Goal: Information Seeking & Learning: Understand site structure

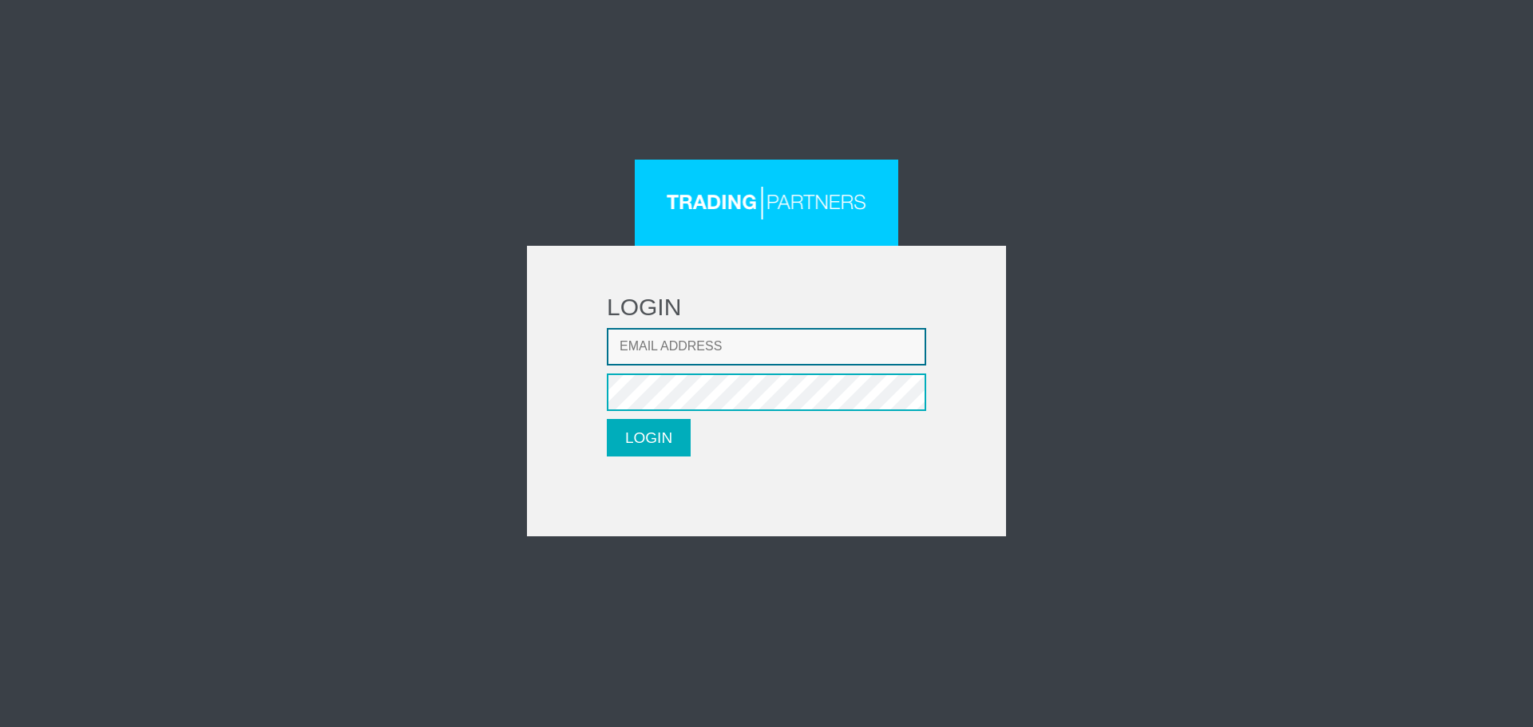
click at [700, 355] on input "Email address" at bounding box center [766, 347] width 319 height 38
type input "dghazaryan@fxcess.com"
click at [607, 419] on button "LOGIN" at bounding box center [649, 438] width 84 height 38
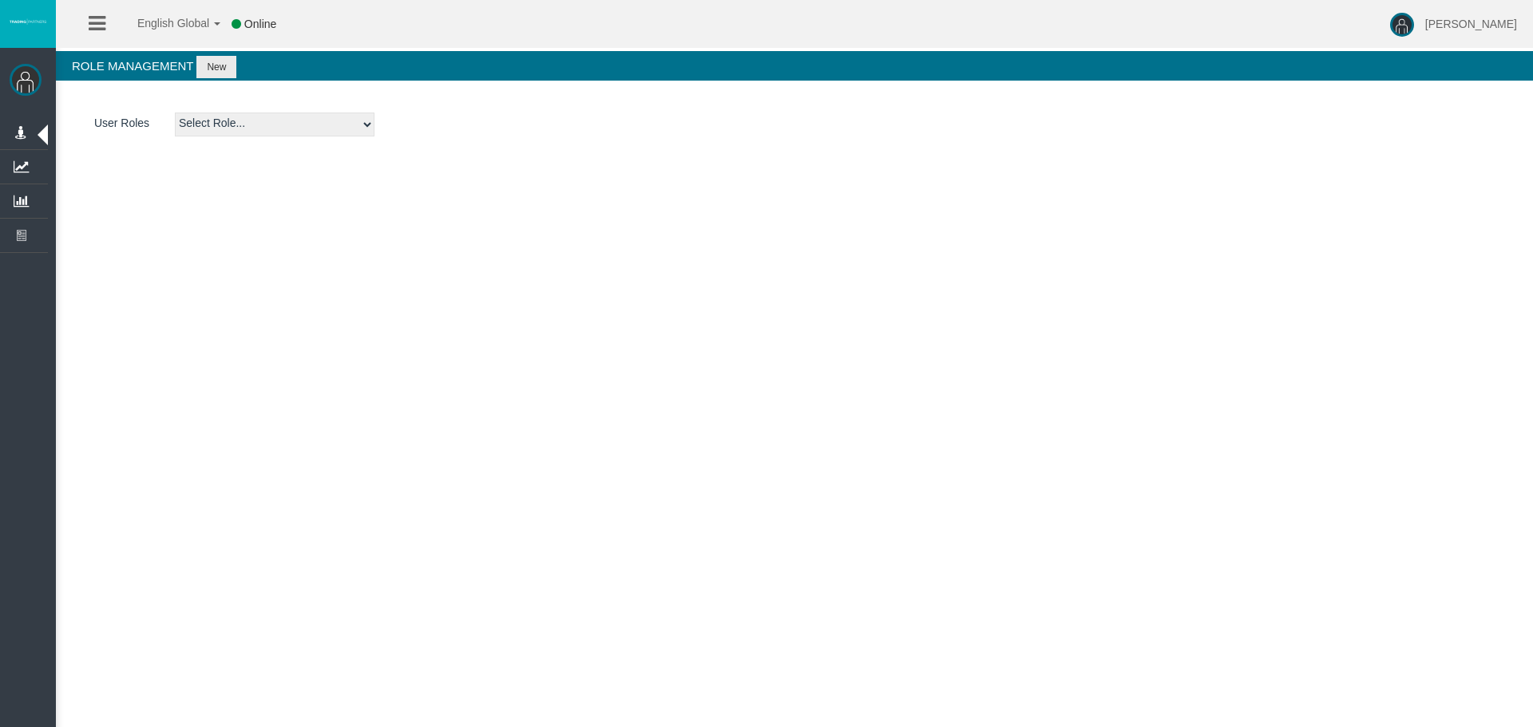
click at [101, 20] on icon at bounding box center [97, 24] width 17 height 20
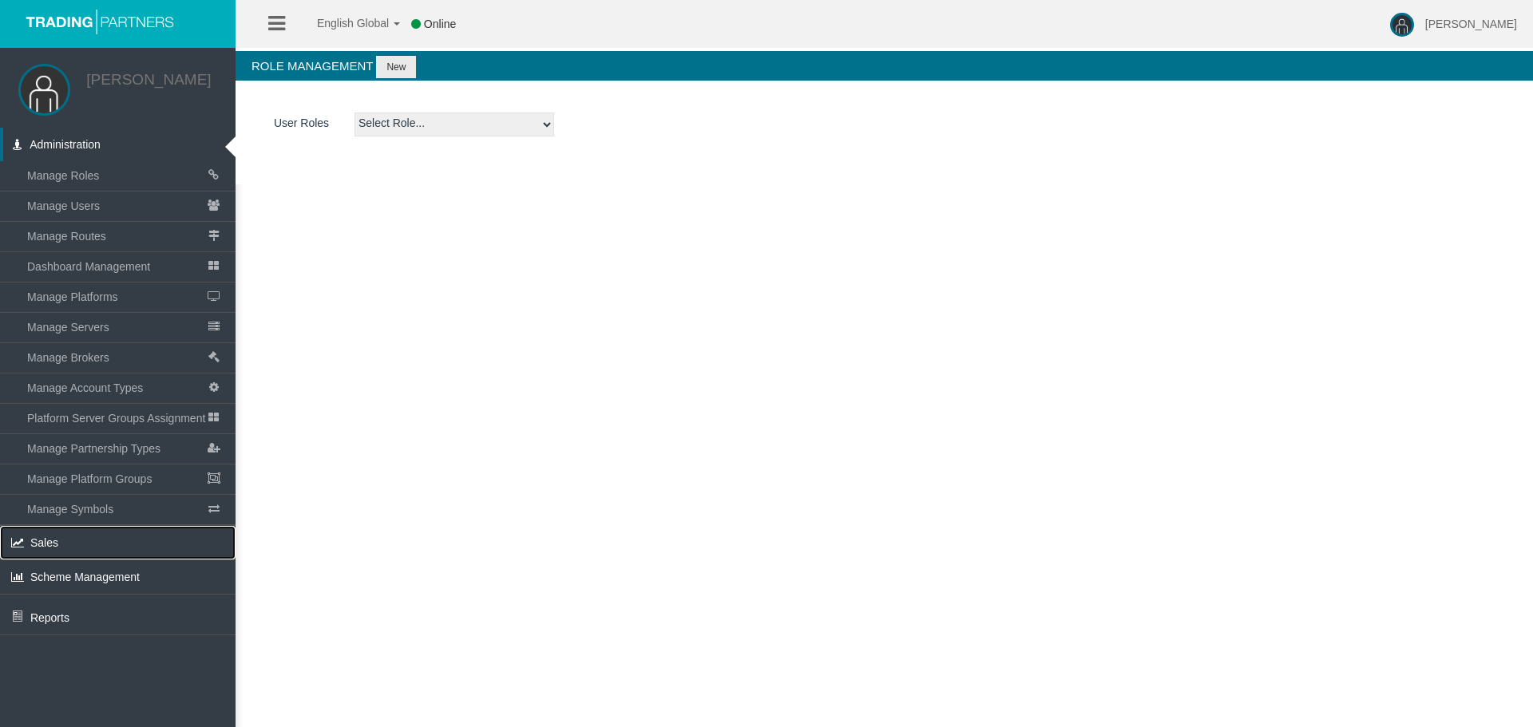
click at [33, 549] on span "Sales" at bounding box center [44, 543] width 28 height 13
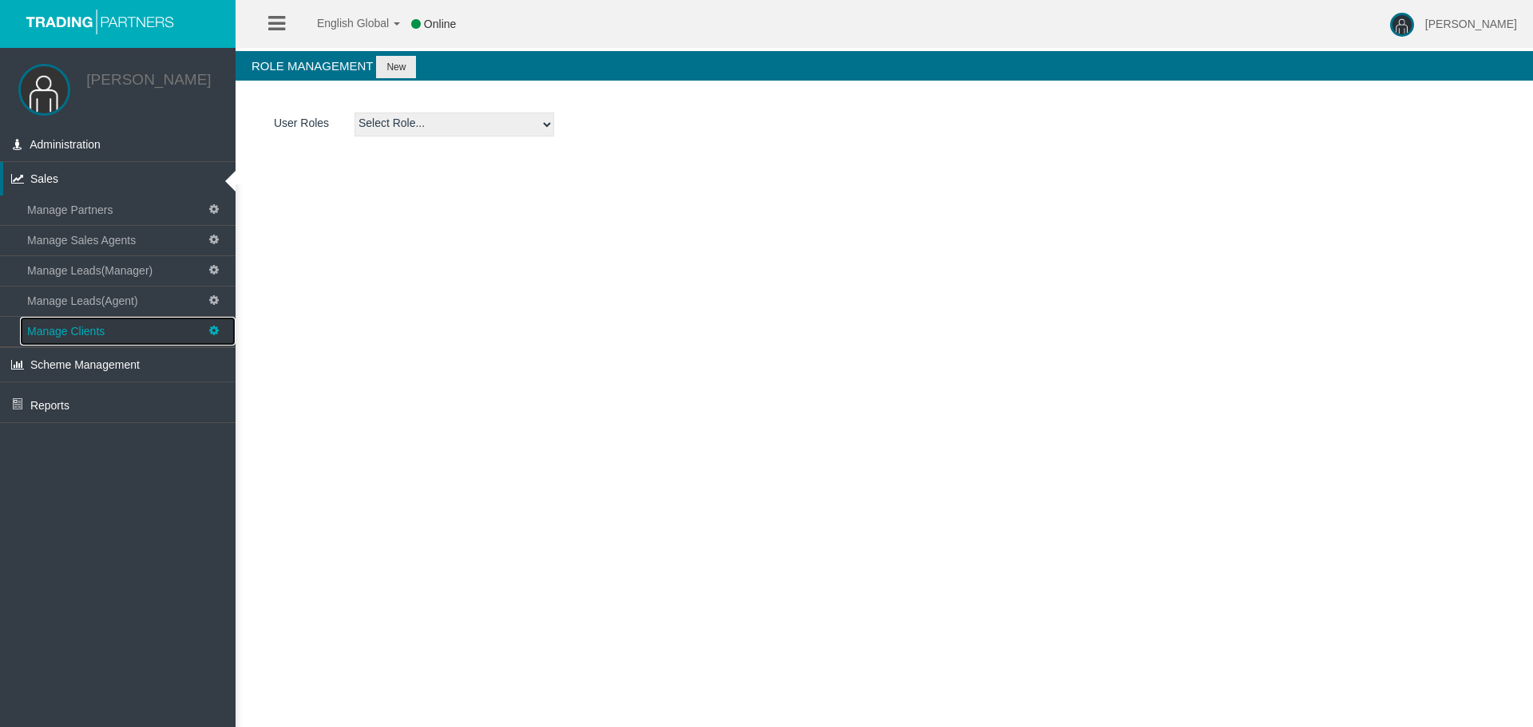
click at [81, 327] on span "Manage Clients" at bounding box center [65, 331] width 77 height 13
click at [402, 132] on input "number" at bounding box center [390, 125] width 200 height 25
click at [371, 126] on input "number" at bounding box center [390, 125] width 200 height 25
click at [341, 124] on input "number" at bounding box center [390, 125] width 200 height 25
click at [69, 327] on span "Manage Clients" at bounding box center [65, 331] width 77 height 13
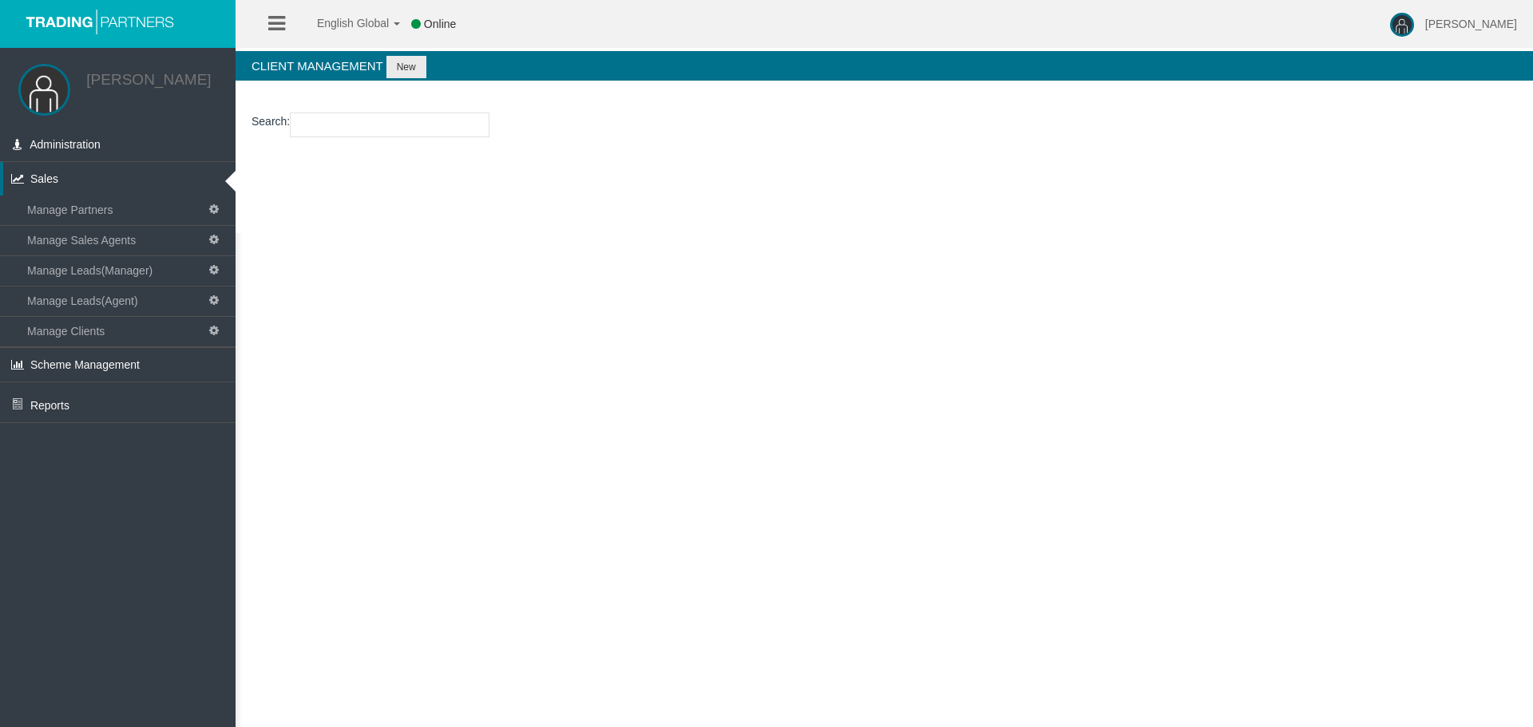
click at [390, 119] on input "number" at bounding box center [390, 125] width 200 height 25
paste input "19165135"
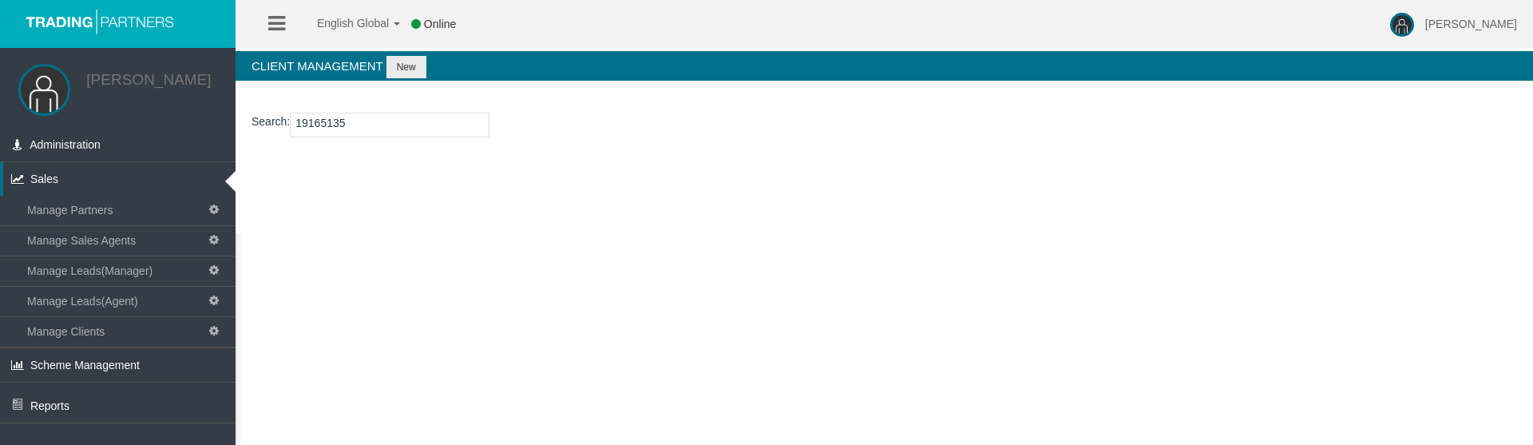
click at [358, 120] on input "19165135" at bounding box center [390, 125] width 200 height 25
click at [374, 125] on input "19165135" at bounding box center [390, 125] width 200 height 25
type input "19165135"
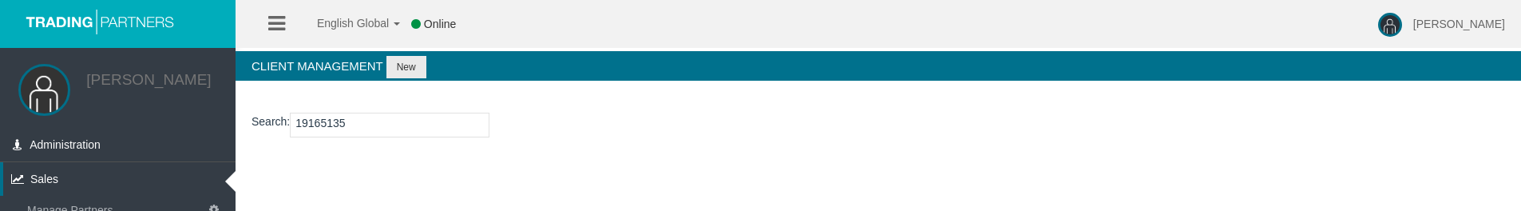
click at [327, 119] on input "19165135" at bounding box center [390, 125] width 200 height 25
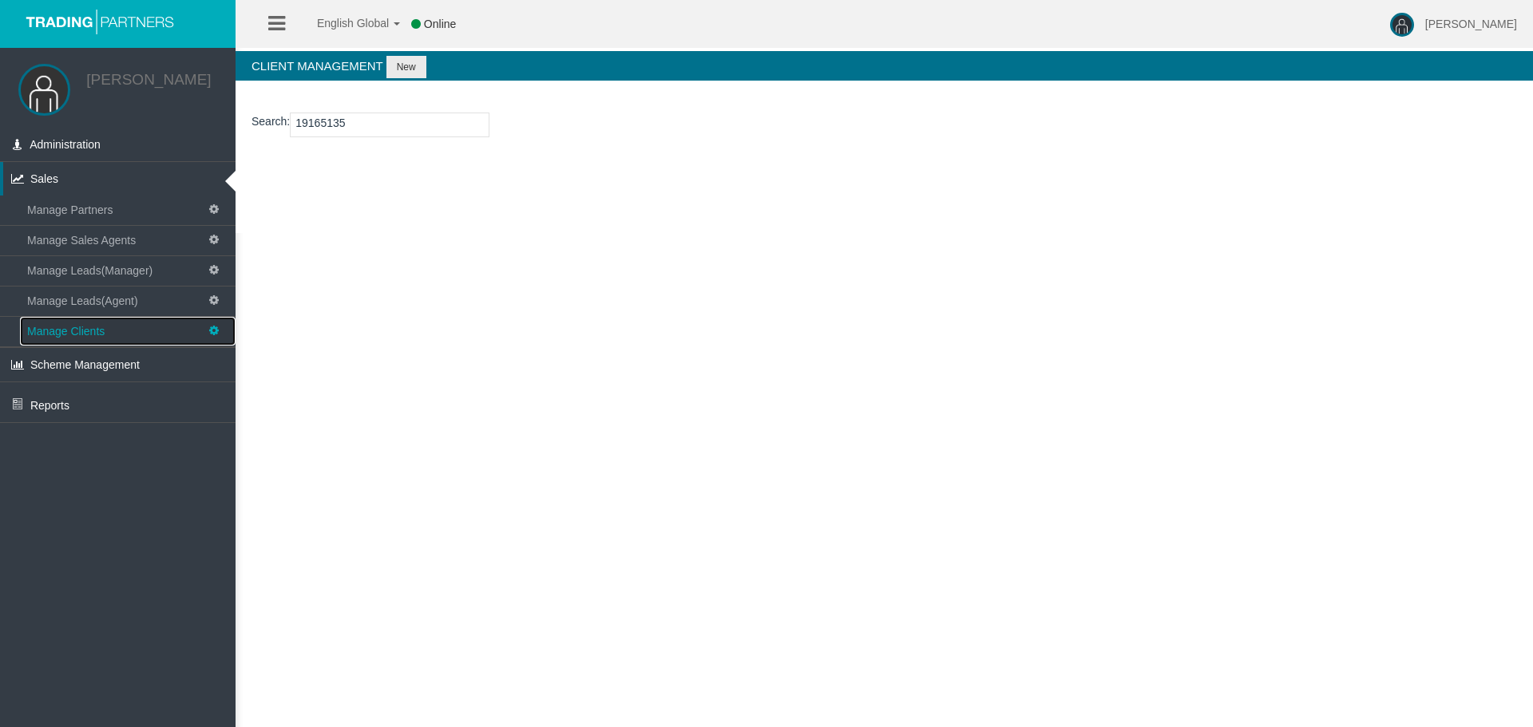
click at [77, 324] on link "Manage Clients" at bounding box center [128, 331] width 216 height 29
click at [48, 395] on link "Reports" at bounding box center [118, 403] width 236 height 40
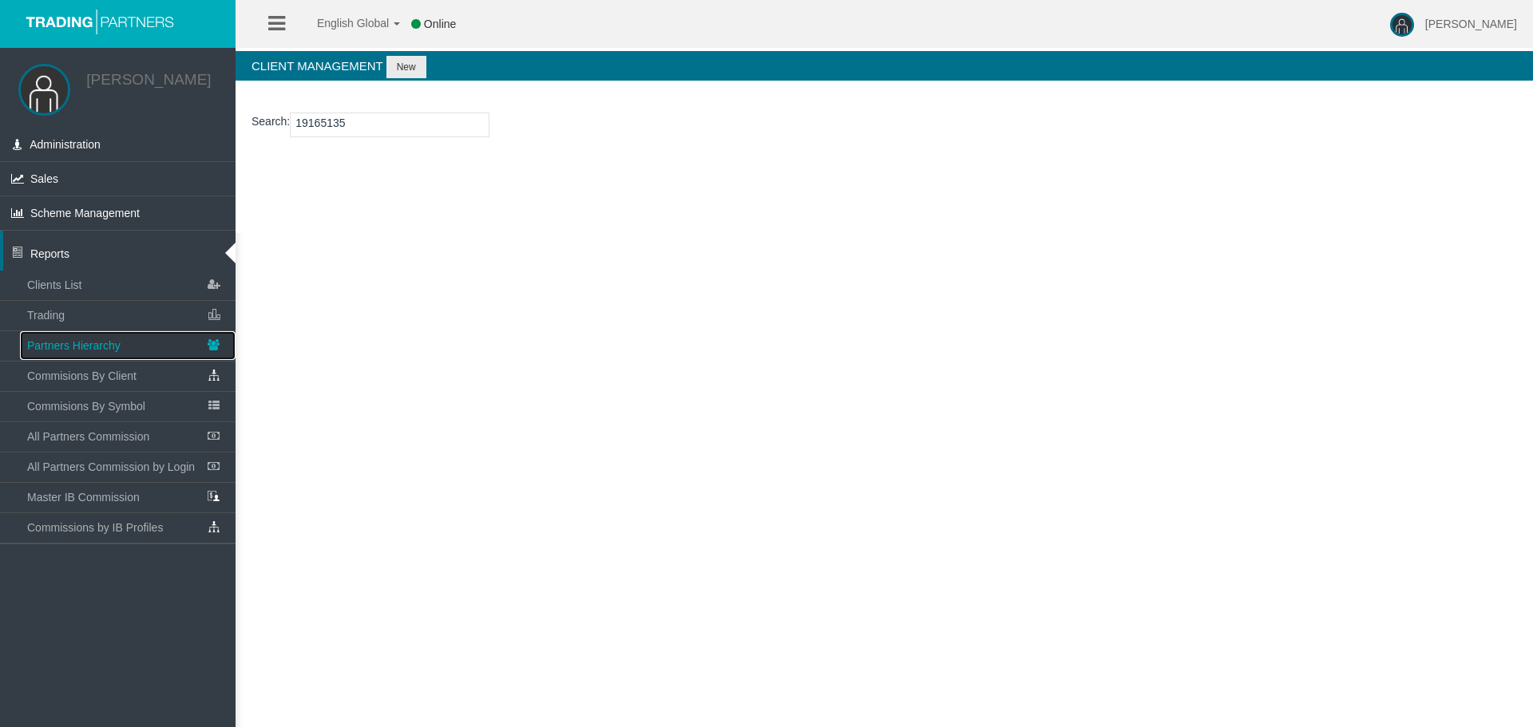
click at [89, 344] on span "Partners Hierarchy" at bounding box center [73, 345] width 93 height 13
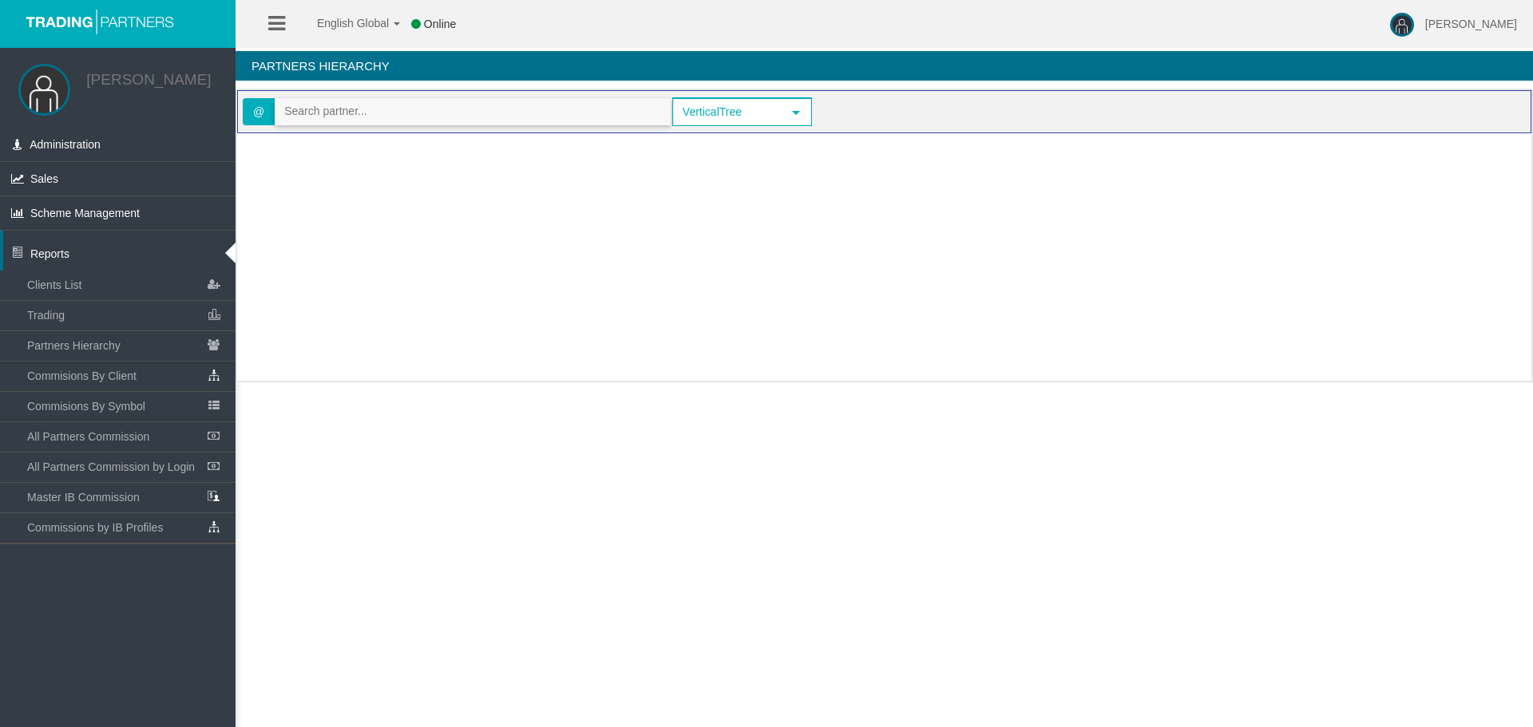
click at [373, 113] on input "text" at bounding box center [472, 111] width 394 height 25
paste input "28968"
drag, startPoint x: 450, startPoint y: 105, endPoint x: 200, endPoint y: 101, distance: 249.2
click at [200, 101] on div "[PERSON_NAME] Administration Manage Roles Manage Users Manage Routes" at bounding box center [780, 195] width 1505 height 391
paste input "[EMAIL_ADDRESS][DOMAIN_NAME]"
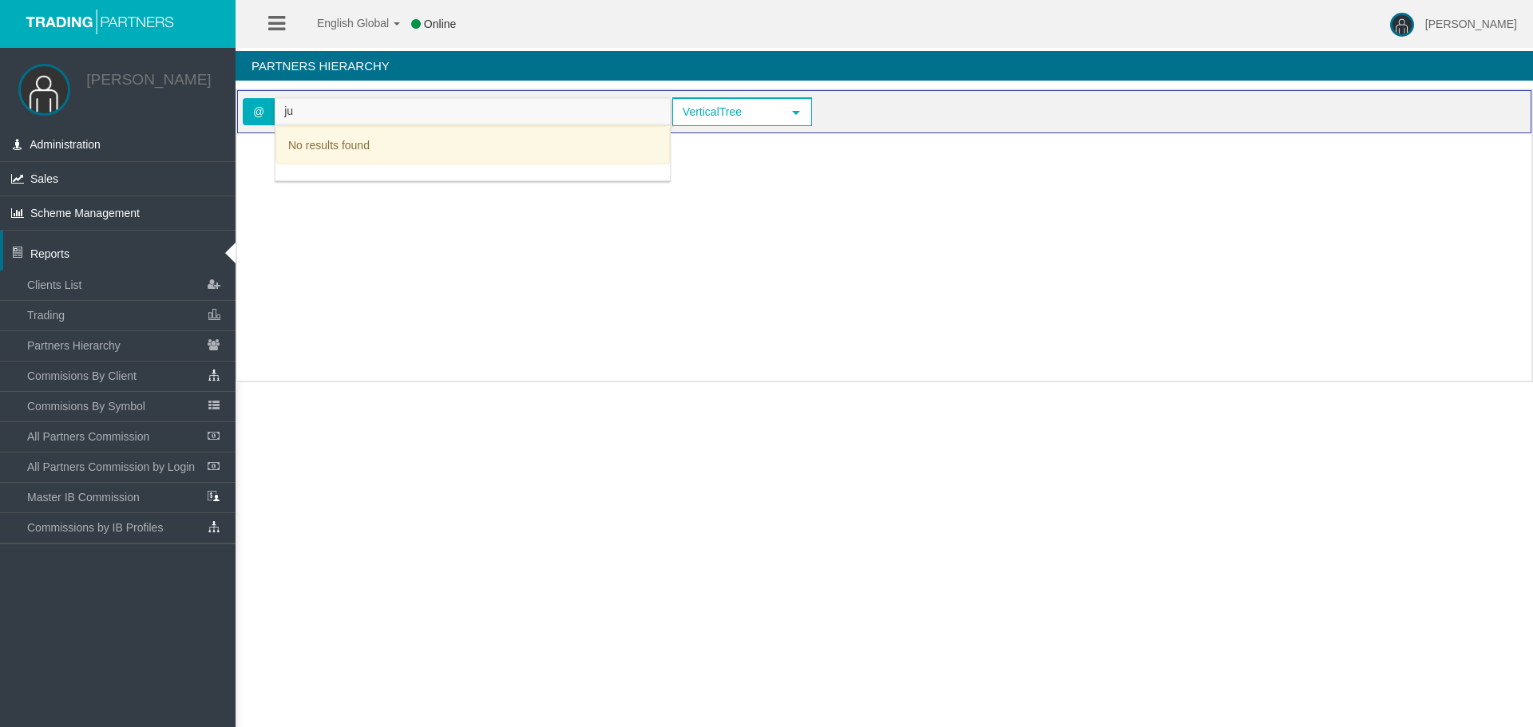
type input "j"
click at [594, 283] on div "Loading..." at bounding box center [884, 253] width 1294 height 240
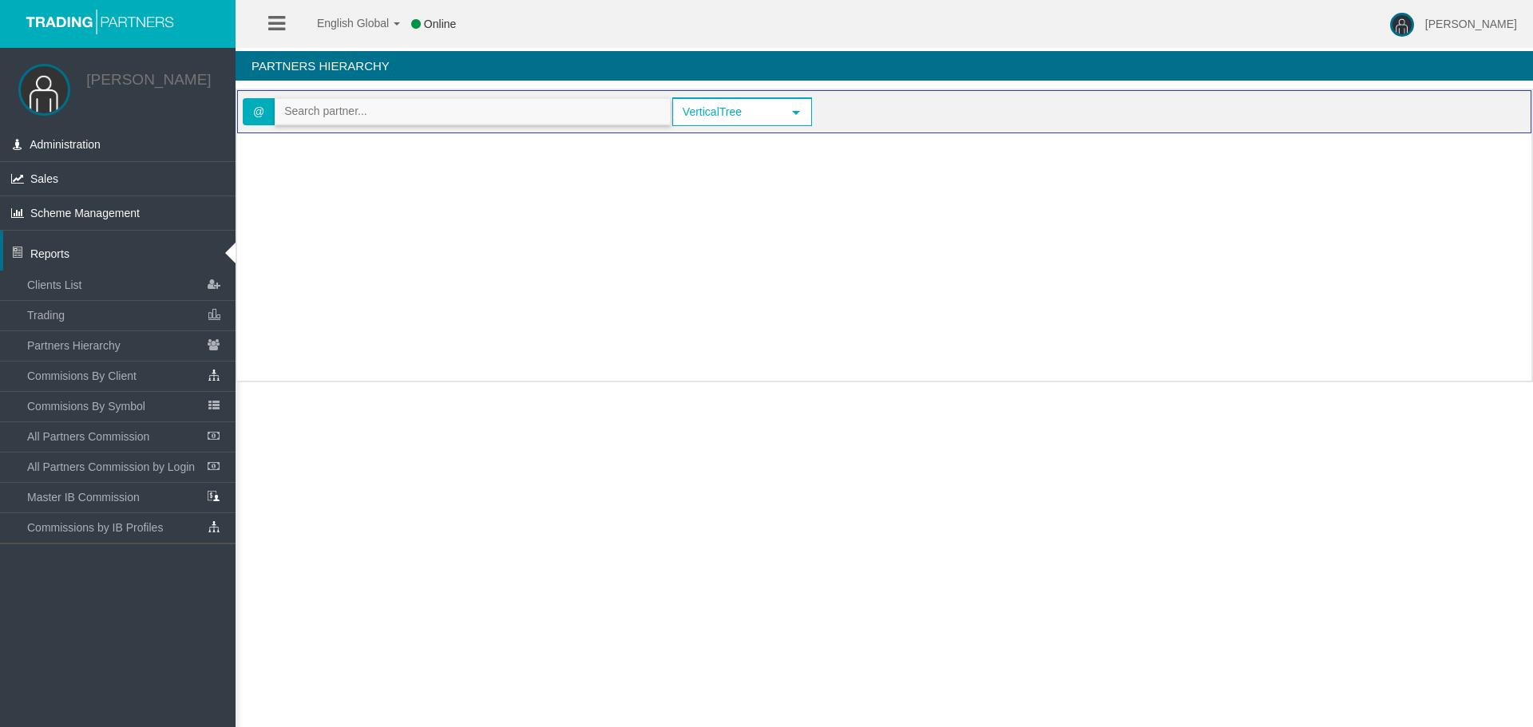
click at [329, 111] on input "text" at bounding box center [472, 111] width 394 height 25
paste input "[EMAIL_ADDRESS][DOMAIN_NAME]"
click at [452, 106] on input "[EMAIL_ADDRESS][DOMAIN_NAME]" at bounding box center [472, 111] width 394 height 25
drag, startPoint x: 452, startPoint y: 106, endPoint x: 101, endPoint y: 108, distance: 351.4
click at [101, 108] on div "[PERSON_NAME] Administration Manage Roles Manage Users Manage Routes" at bounding box center [780, 195] width 1505 height 391
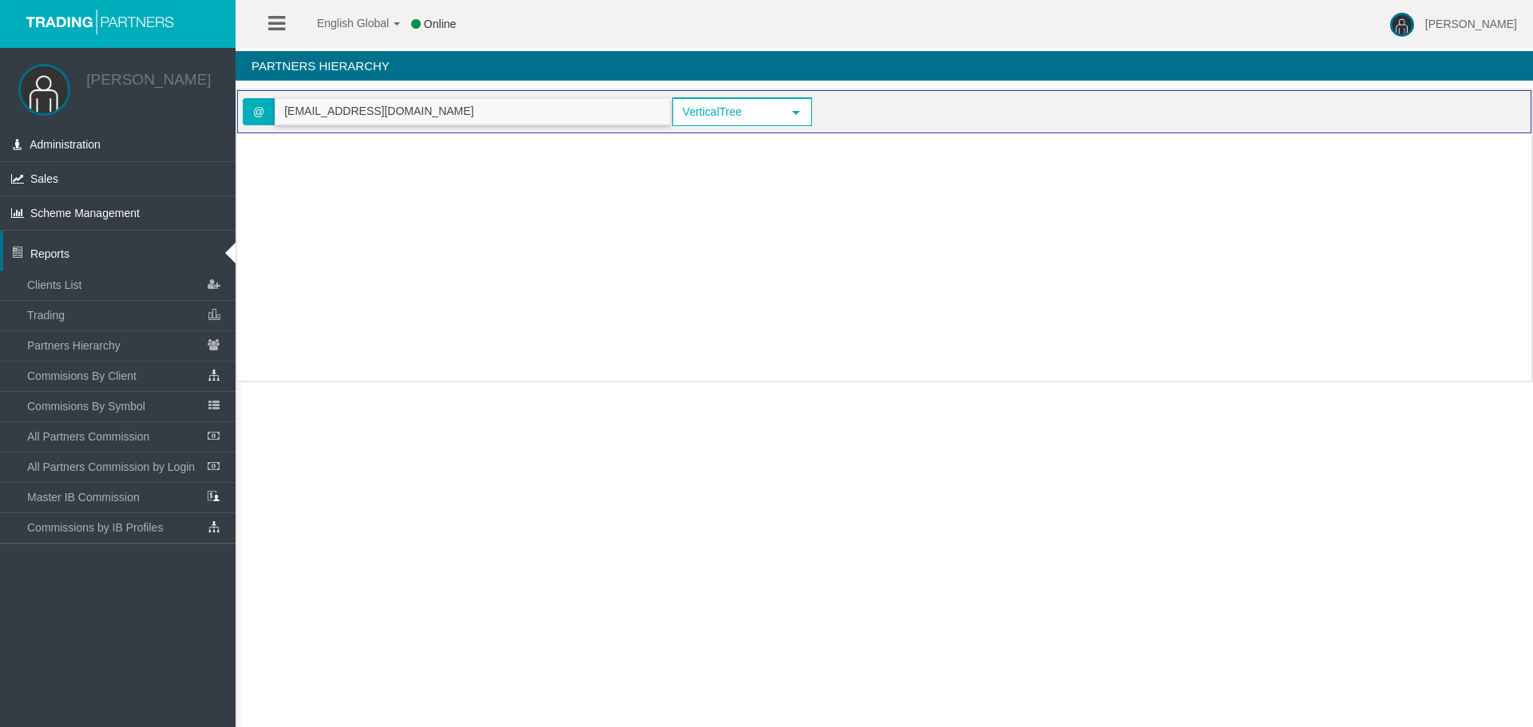
paste input "IB61pg9"
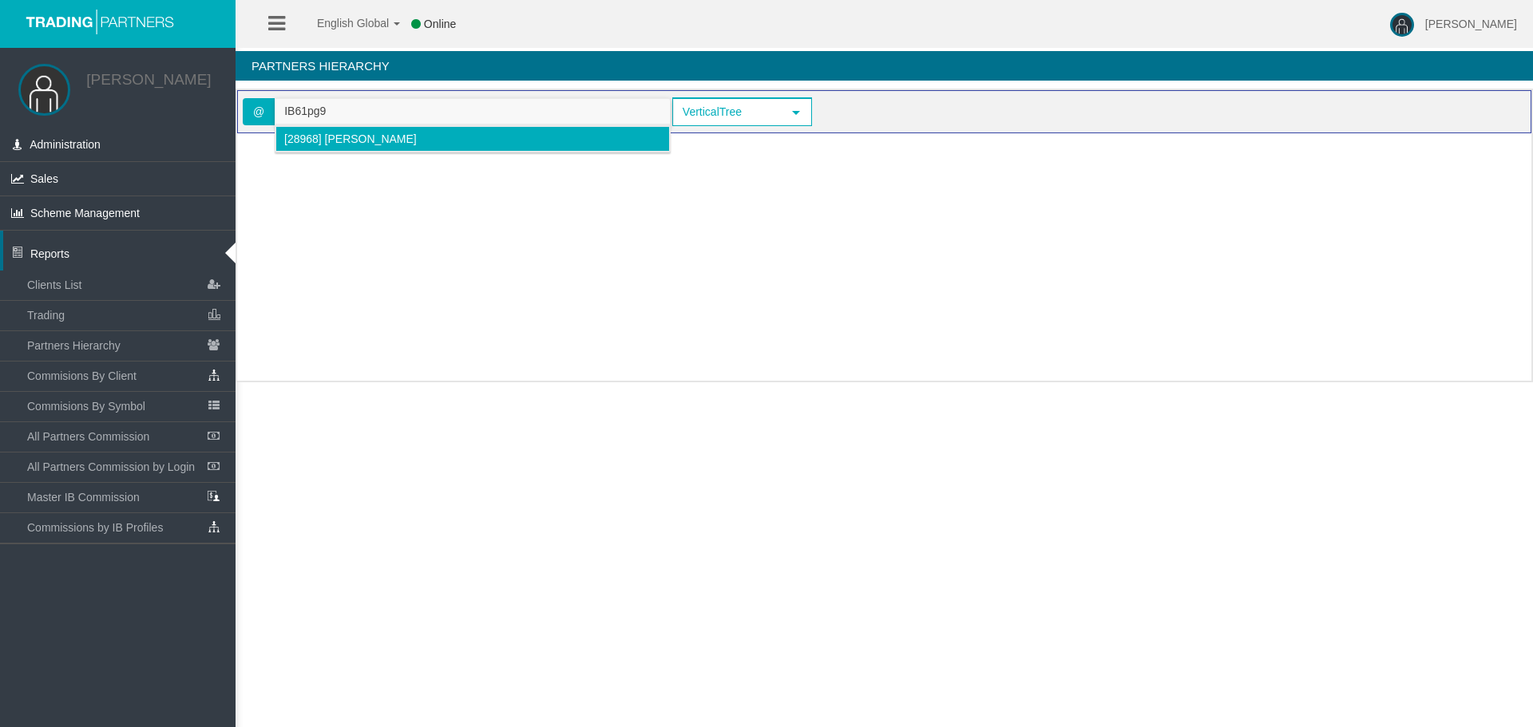
click at [365, 136] on span "[28968] [PERSON_NAME]" at bounding box center [350, 139] width 133 height 13
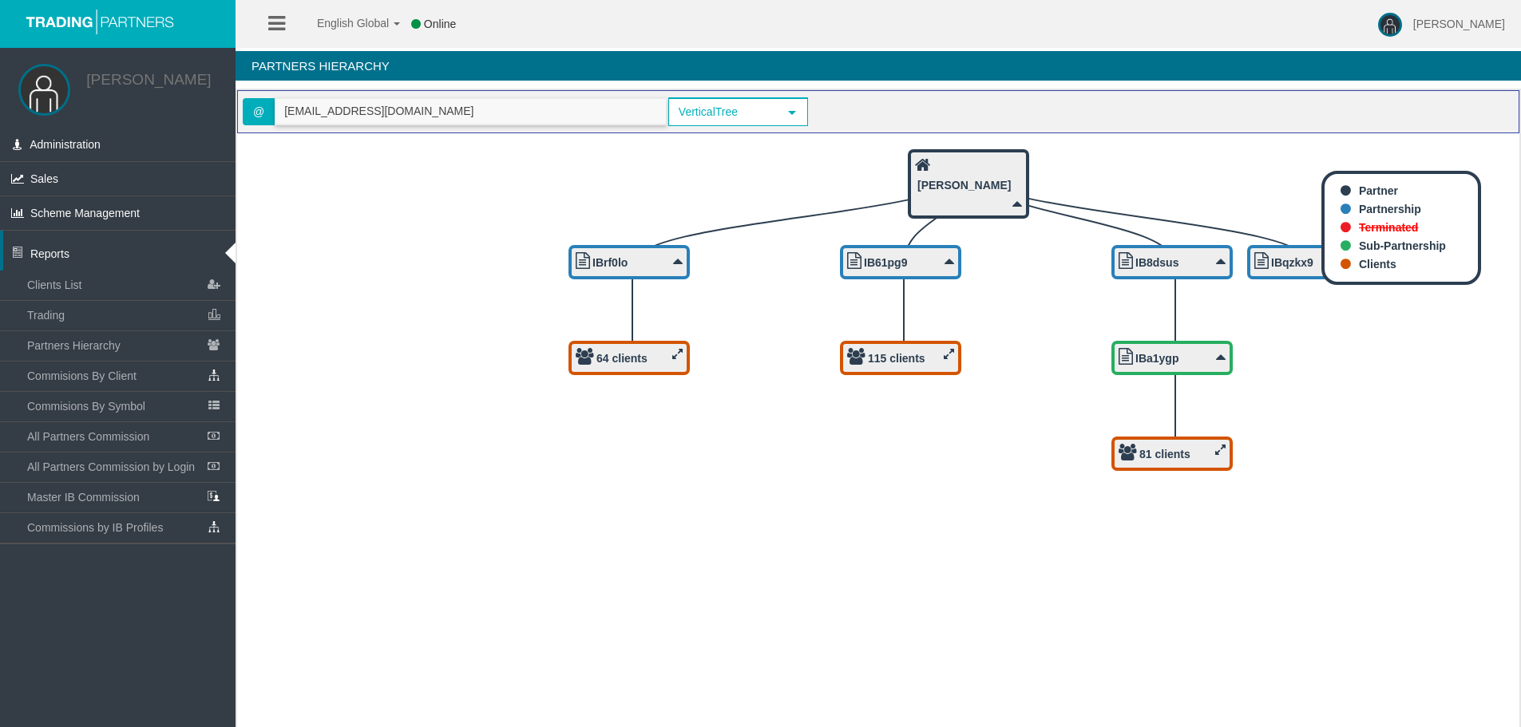
type input "[EMAIL_ADDRESS][DOMAIN_NAME]"
drag, startPoint x: 462, startPoint y: 109, endPoint x: 259, endPoint y: 105, distance: 202.9
click at [259, 105] on span "@ [EMAIL_ADDRESS][DOMAIN_NAME]" at bounding box center [455, 111] width 424 height 27
paste input "[EMAIL_ADDRESS][DOMAIN_NAME]"
type input "[EMAIL_ADDRESS][DOMAIN_NAME]"
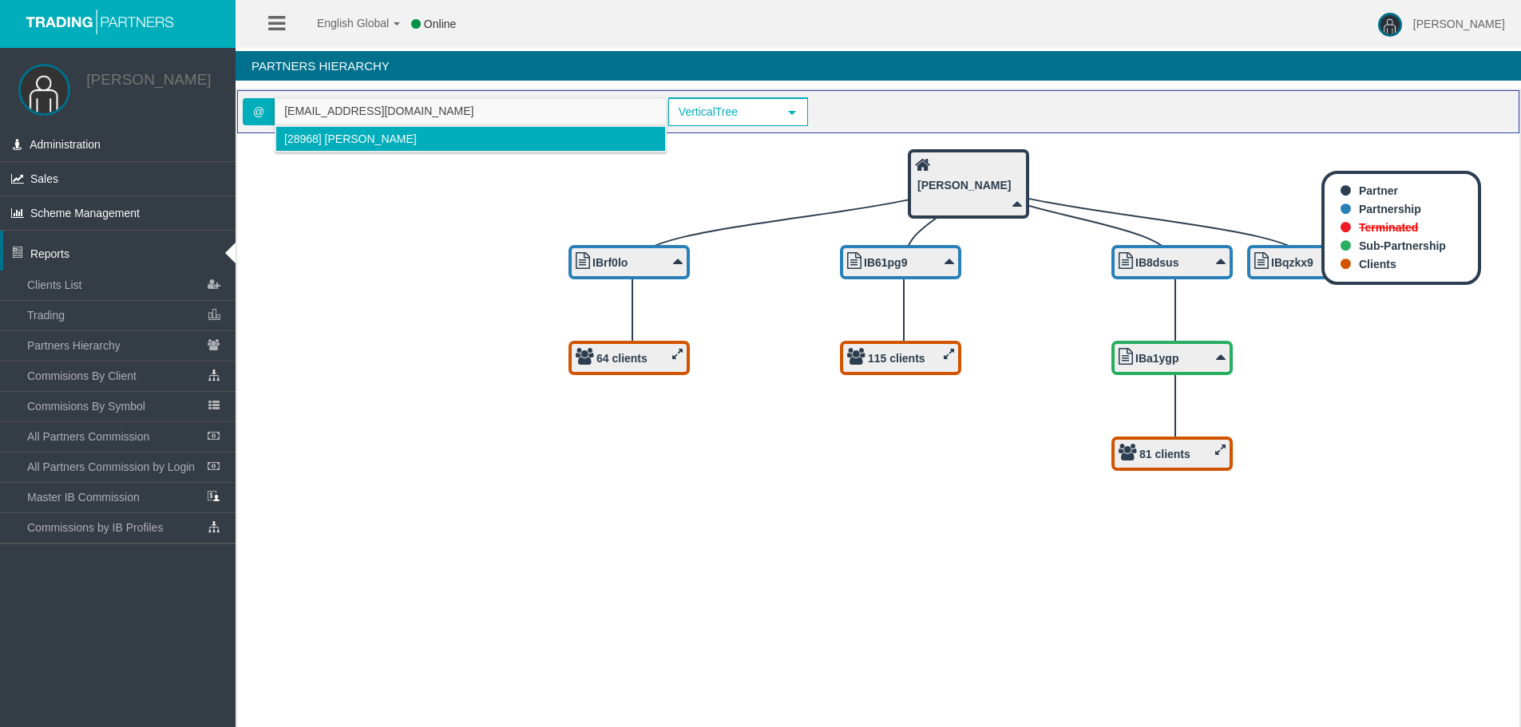
click at [344, 140] on span "[28968] [PERSON_NAME]" at bounding box center [350, 139] width 133 height 13
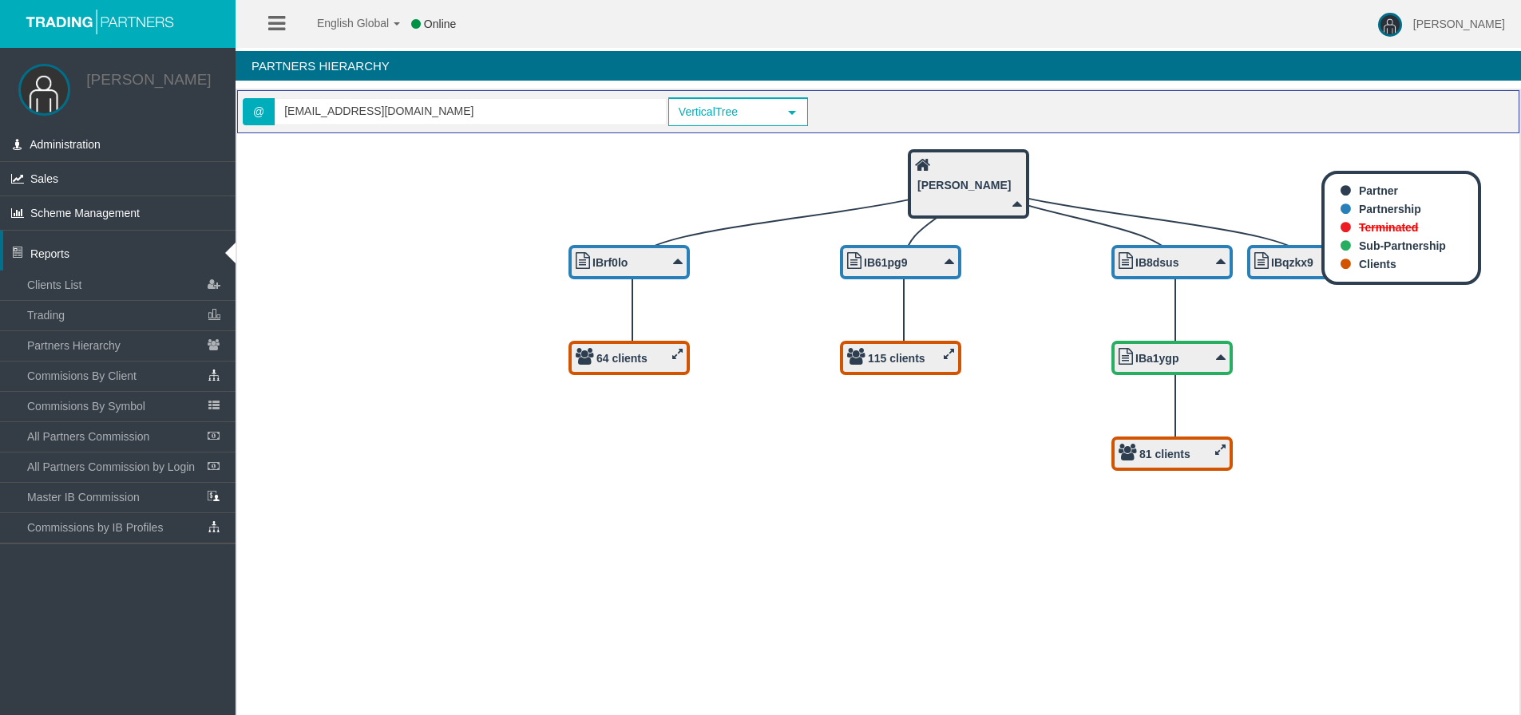
click at [1349, 182] on li "Partner" at bounding box center [1409, 191] width 137 height 18
click at [1219, 456] on icon at bounding box center [1220, 450] width 10 height 12
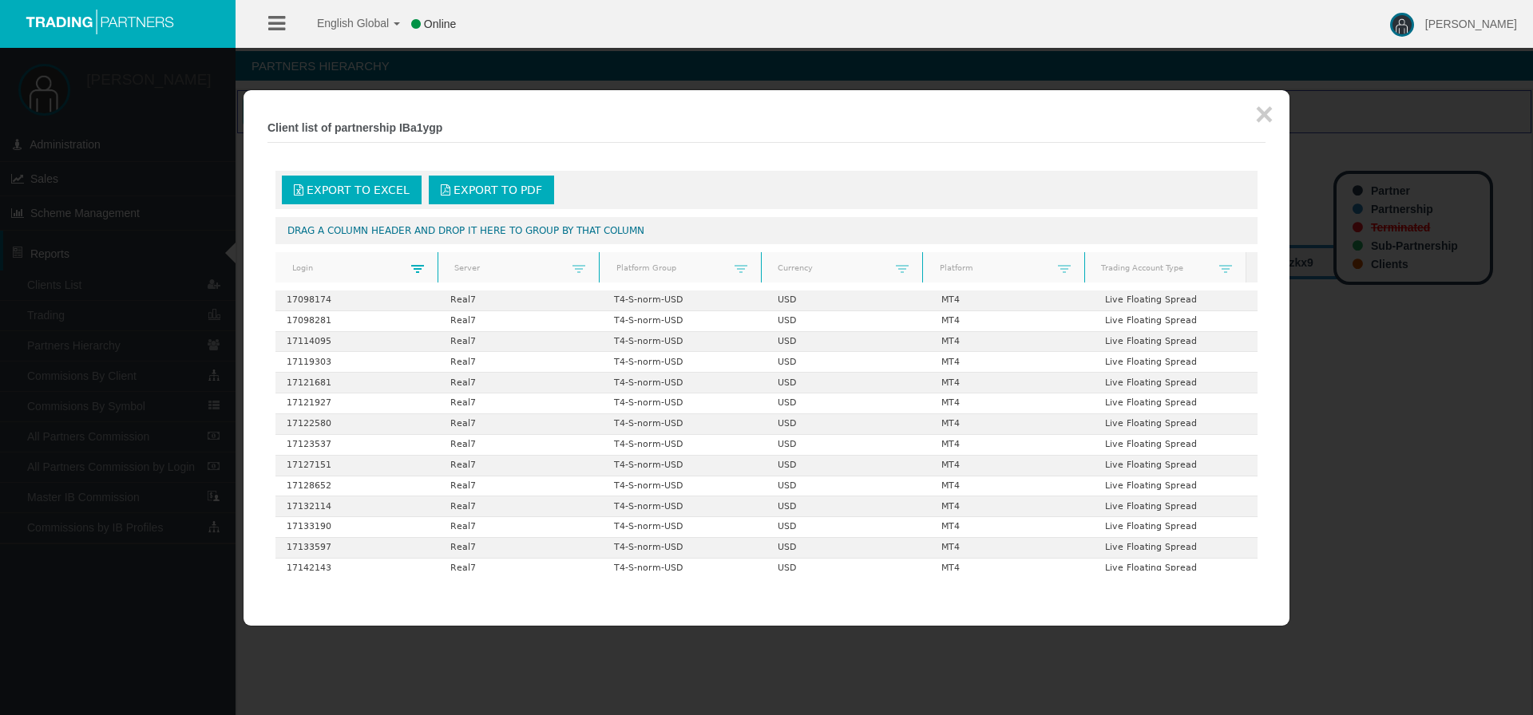
click at [420, 265] on span at bounding box center [417, 269] width 13 height 13
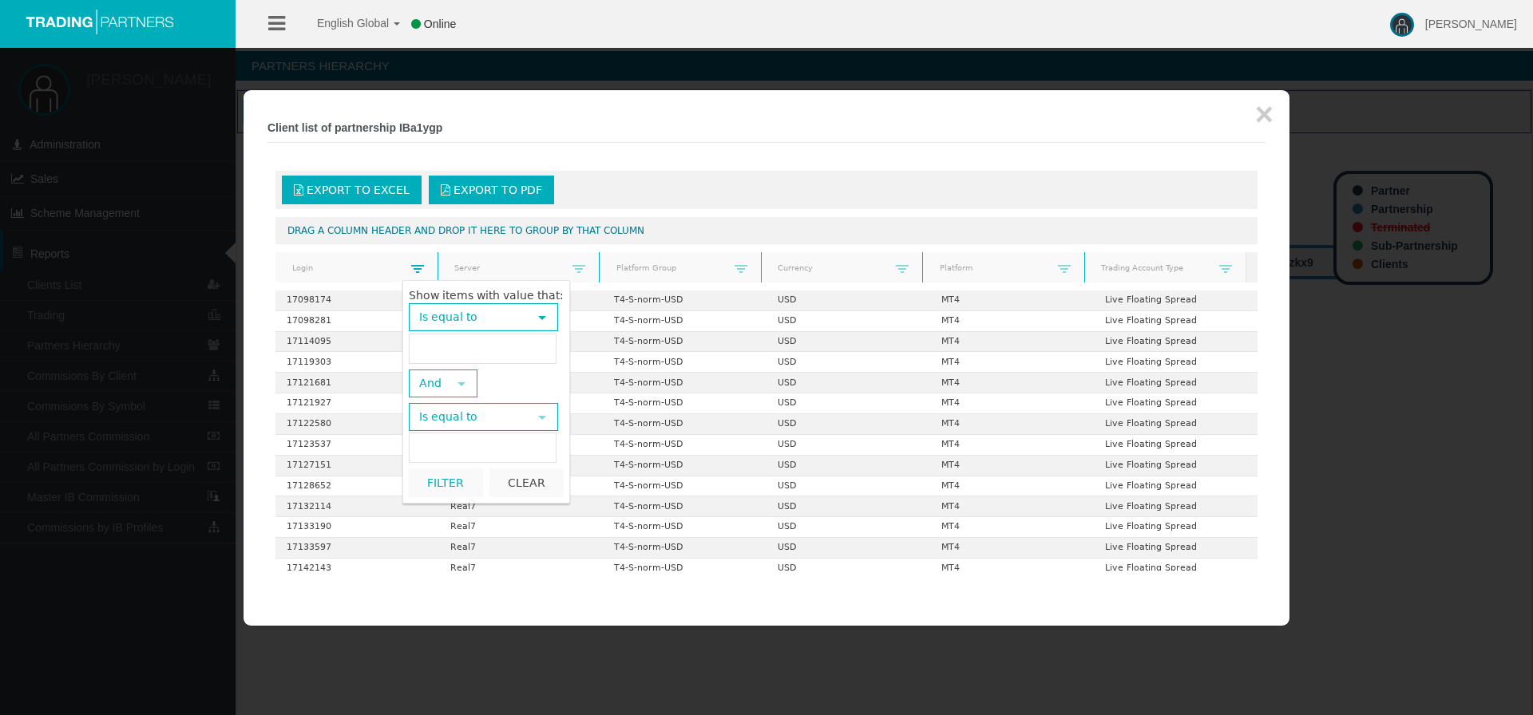
click at [420, 265] on span at bounding box center [417, 269] width 13 height 13
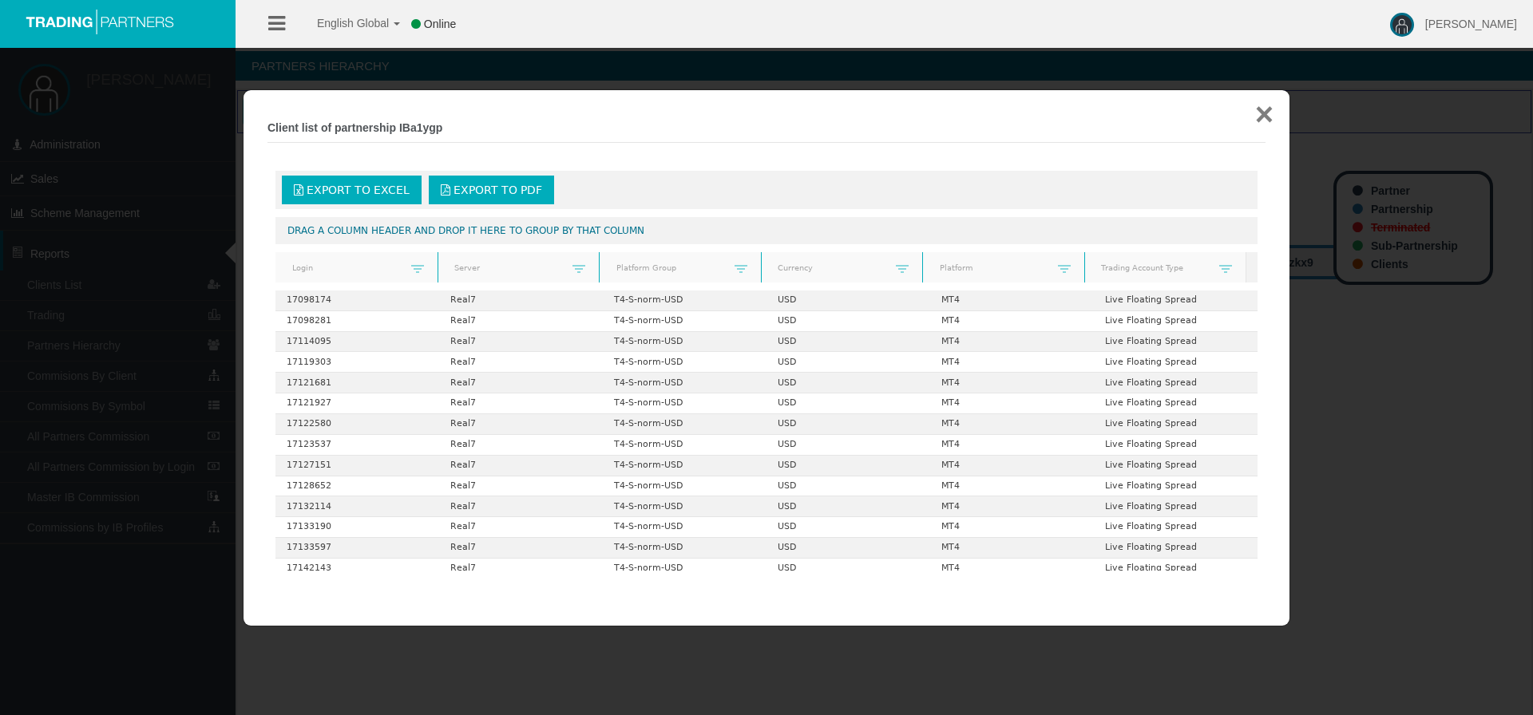
click at [1259, 114] on button "×" at bounding box center [1264, 114] width 18 height 32
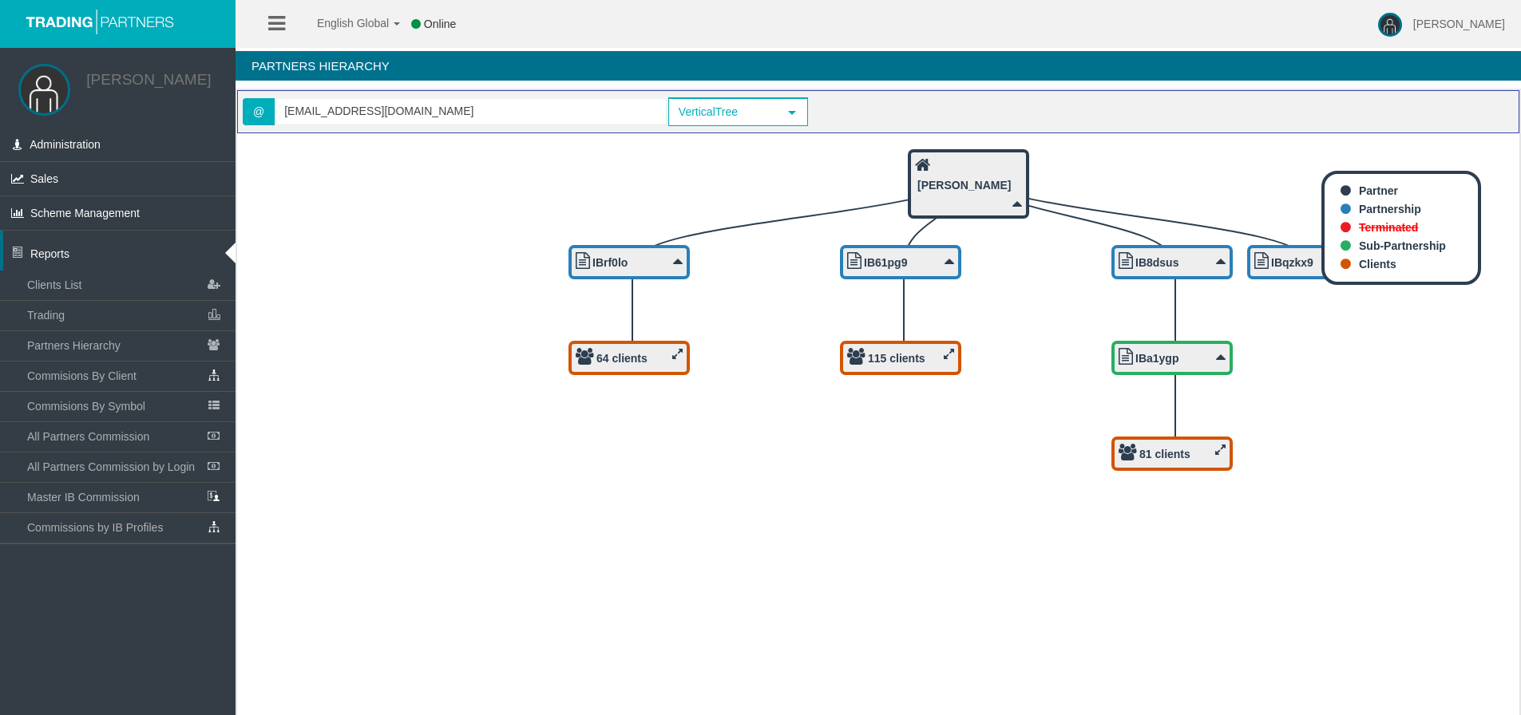
click at [670, 356] on div "64 clients" at bounding box center [629, 358] width 107 height 20
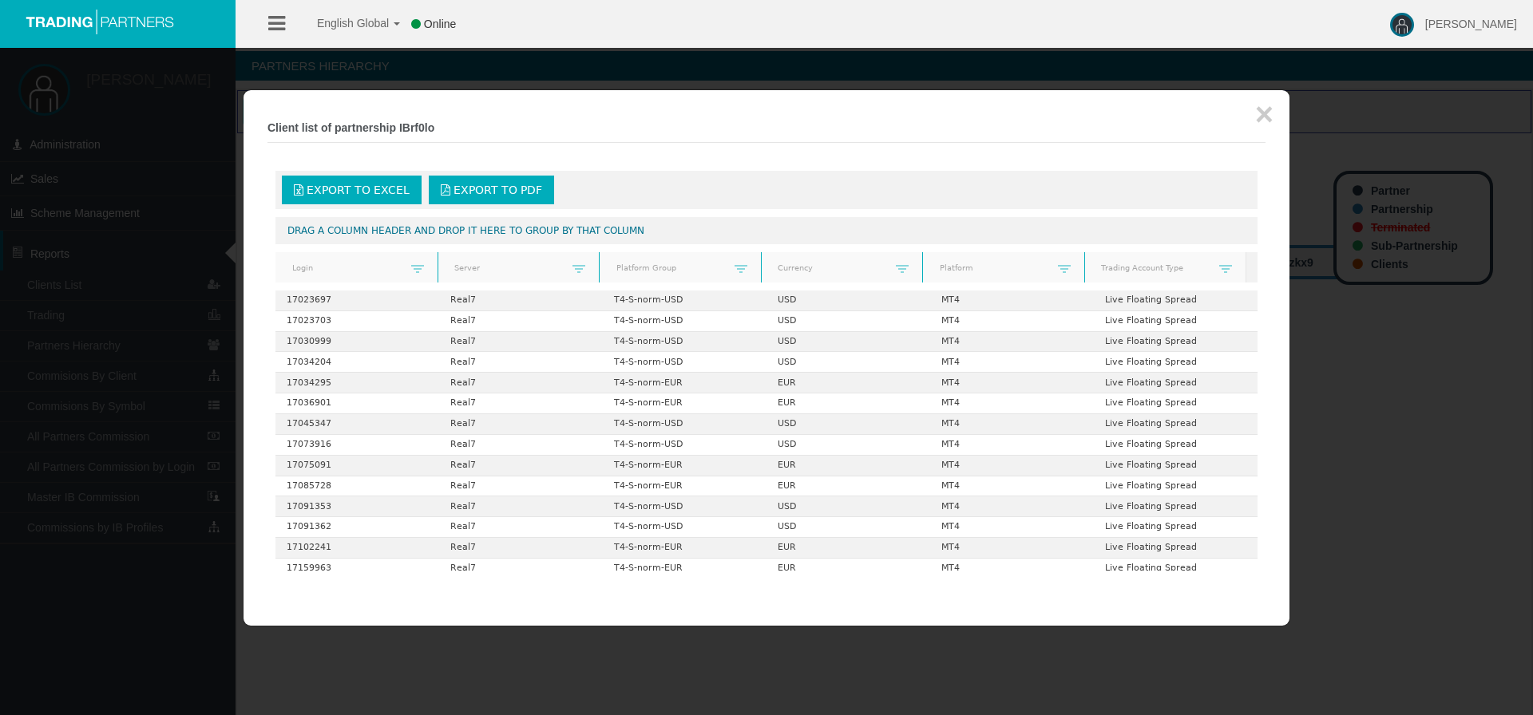
click at [1381, 341] on div at bounding box center [766, 357] width 1533 height 715
click at [1262, 111] on button "×" at bounding box center [1264, 114] width 18 height 32
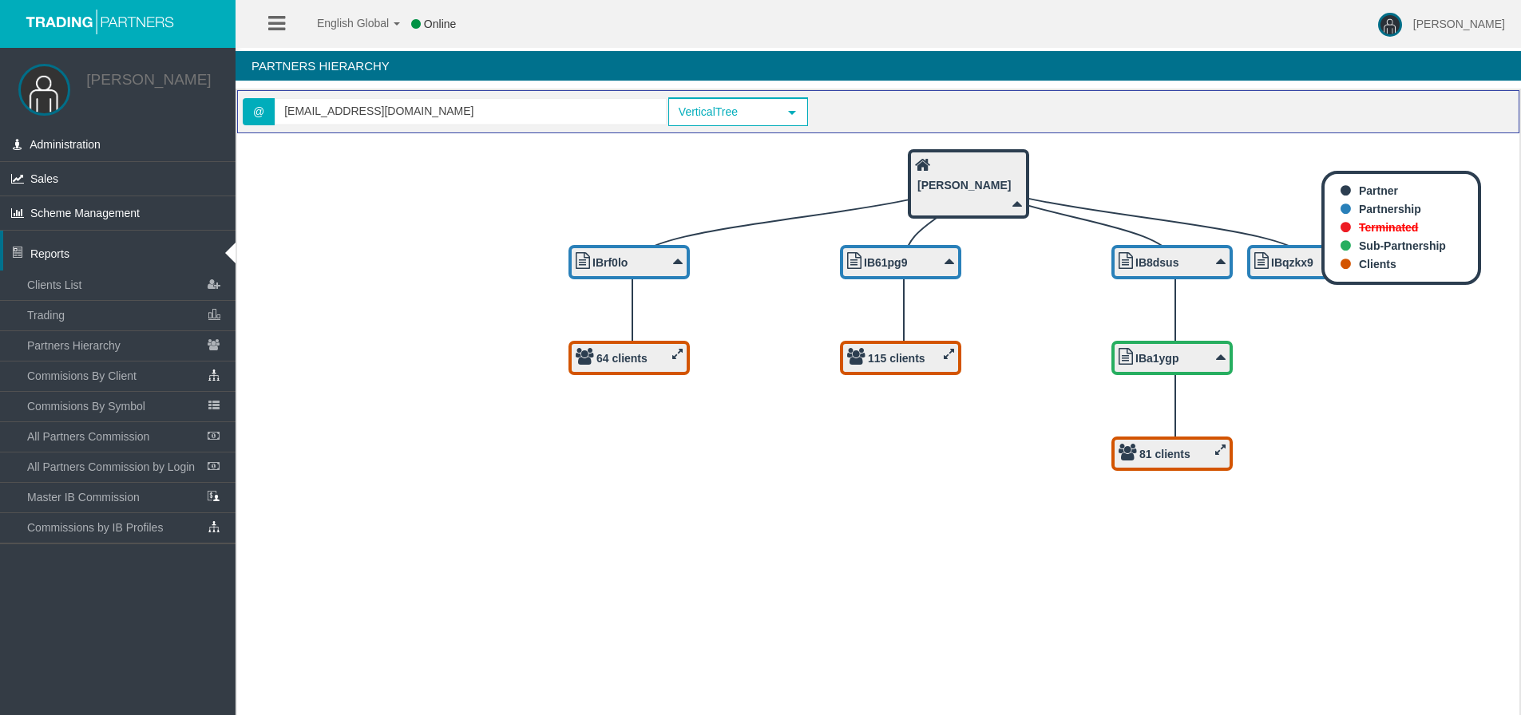
click at [930, 351] on div "115 clients" at bounding box center [900, 358] width 107 height 20
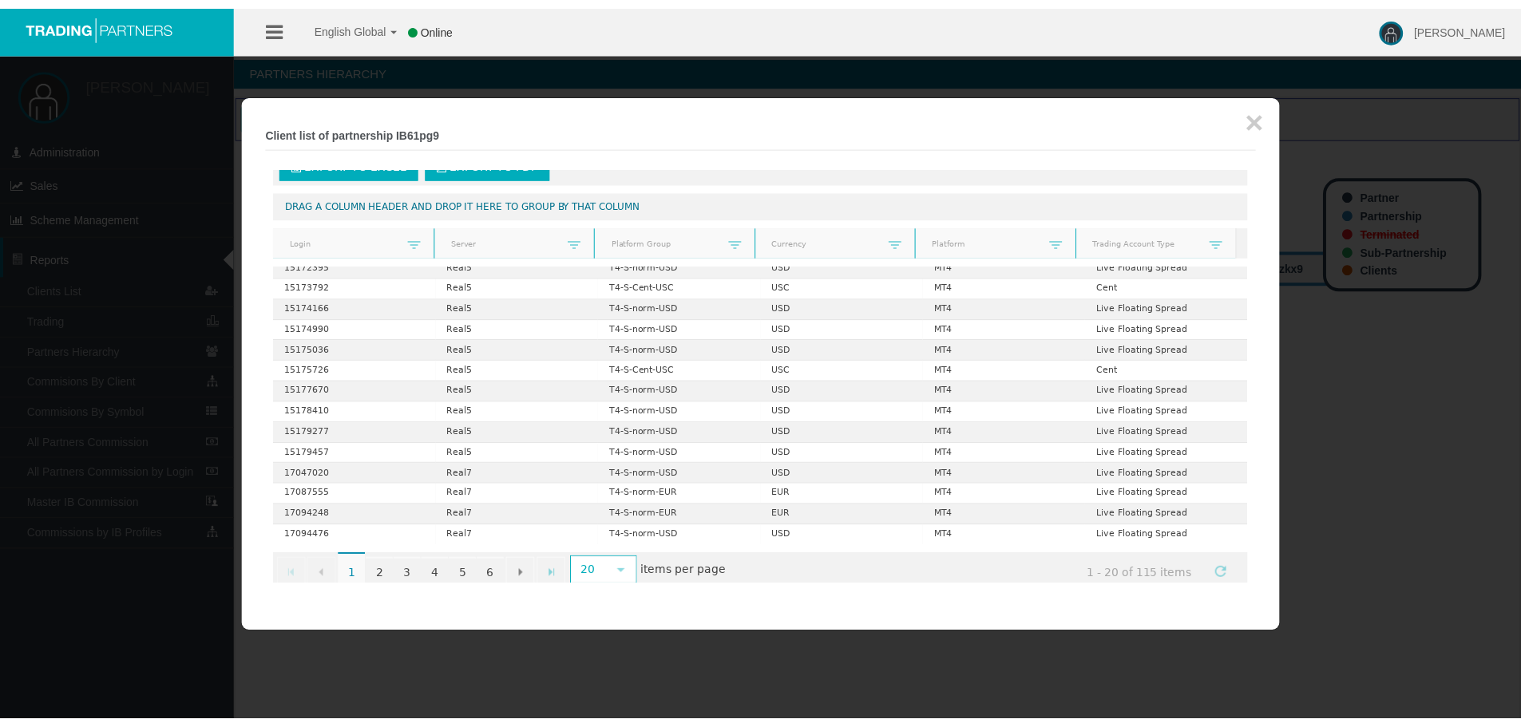
scroll to position [48, 0]
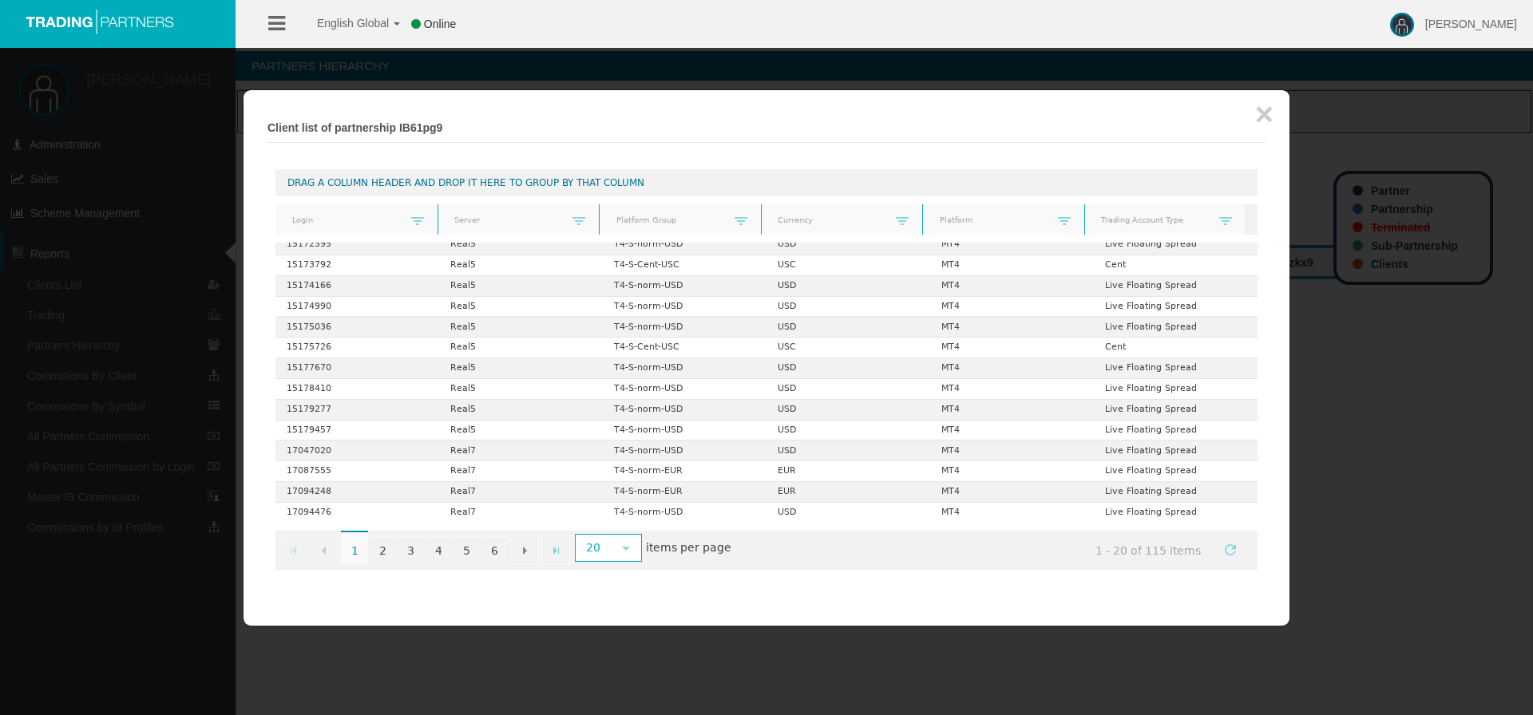
click at [1369, 447] on div at bounding box center [766, 357] width 1533 height 715
click at [1267, 112] on button "×" at bounding box center [1264, 114] width 18 height 32
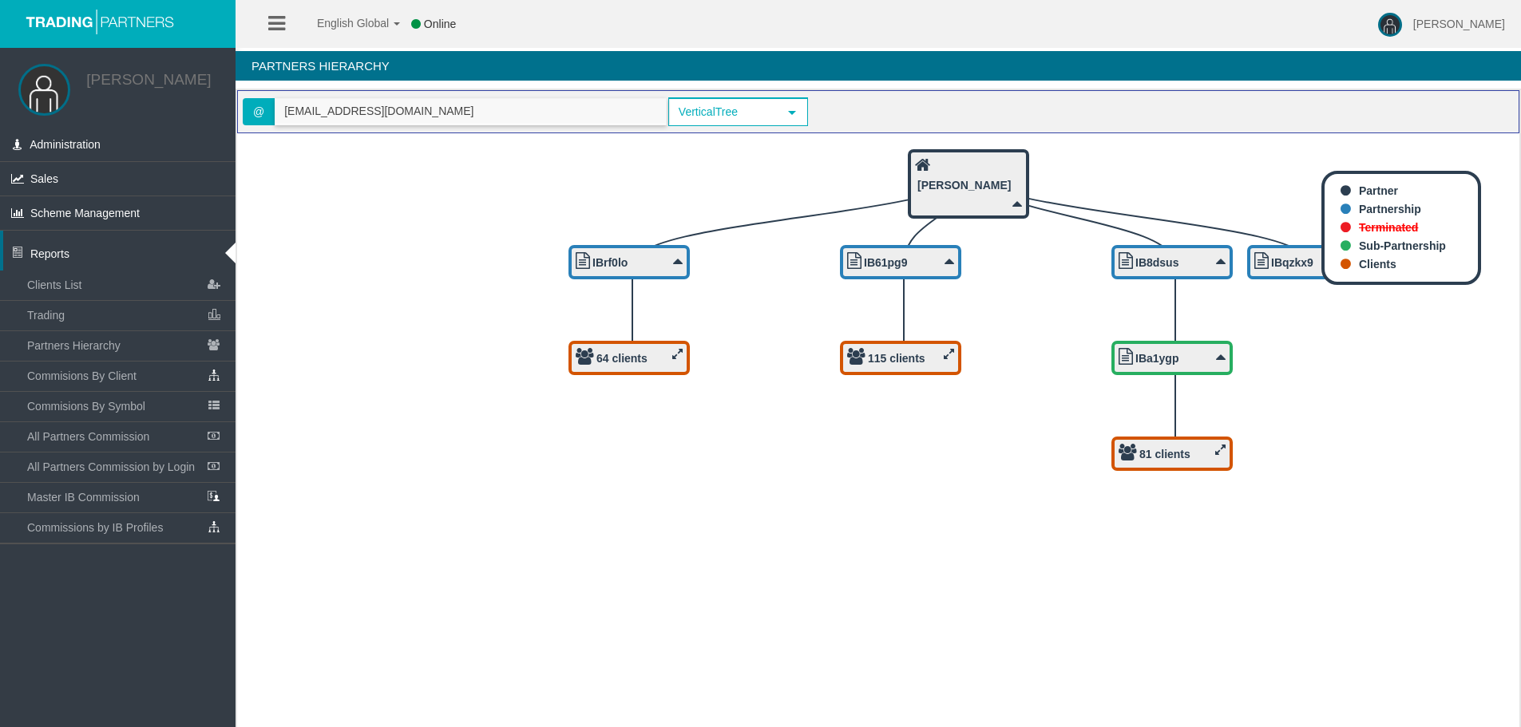
click at [449, 114] on input "[EMAIL_ADDRESS][DOMAIN_NAME]" at bounding box center [470, 111] width 390 height 25
